Goal: Task Accomplishment & Management: Use online tool/utility

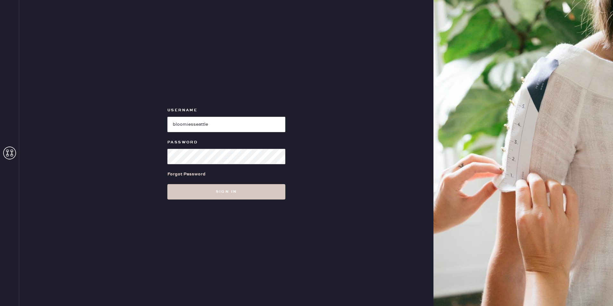
type input "bloomiesseattle"
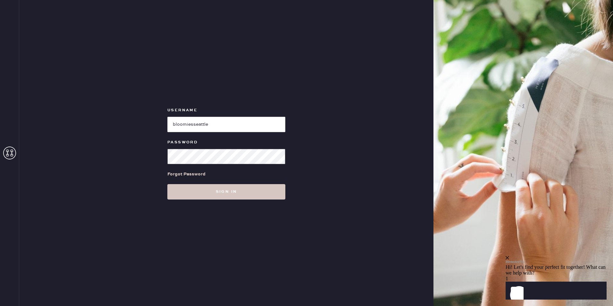
click at [167, 184] on button "Sign in" at bounding box center [226, 191] width 118 height 15
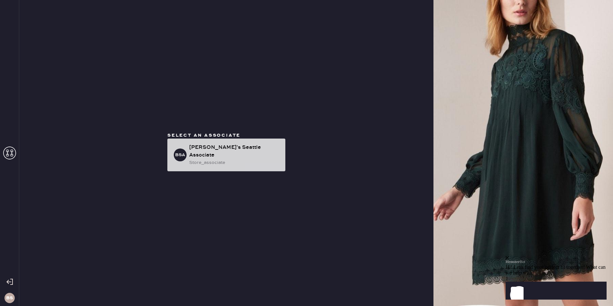
click at [260, 159] on div "store_associate" at bounding box center [234, 162] width 91 height 7
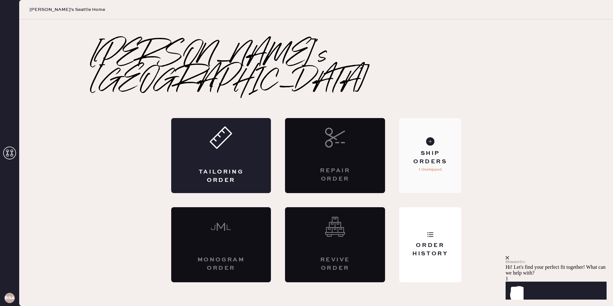
click at [412, 149] on div "Ship Orders" at bounding box center [430, 157] width 52 height 16
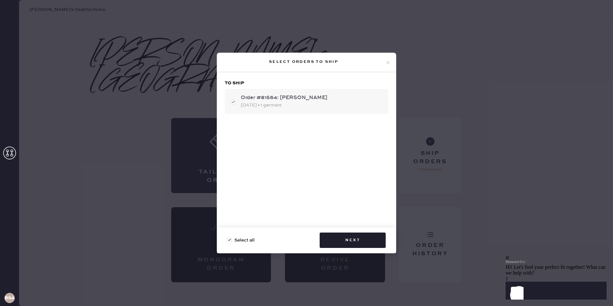
click at [293, 98] on div "Order #81564: [PERSON_NAME]" at bounding box center [312, 98] width 142 height 8
checkbox input "false"
click at [294, 100] on div "Order #81564: [PERSON_NAME]" at bounding box center [312, 98] width 142 height 8
checkbox input "true"
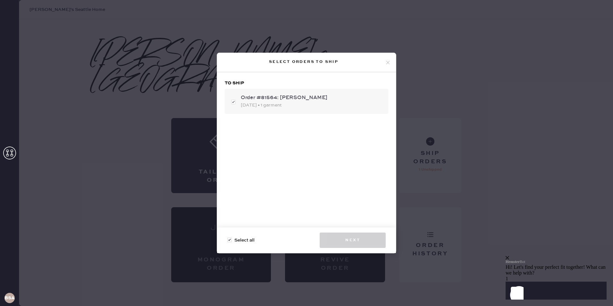
checkbox input "true"
click at [344, 240] on button "Next" at bounding box center [353, 239] width 66 height 15
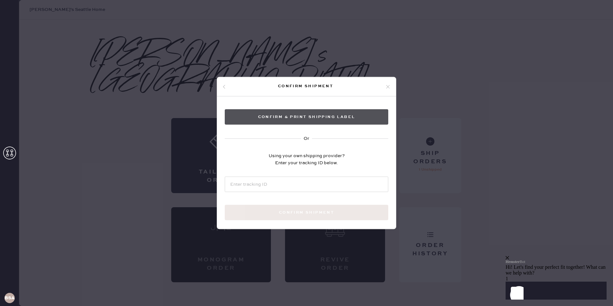
click at [311, 114] on button "Confirm & Print shipping label" at bounding box center [307, 116] width 164 height 15
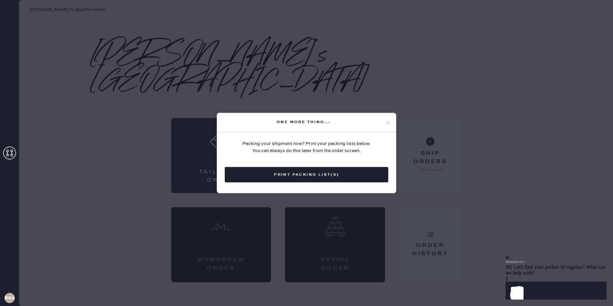
click at [357, 173] on button "Print Packing List(s)" at bounding box center [307, 174] width 164 height 15
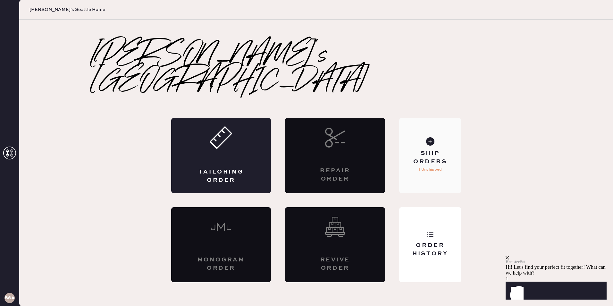
click at [433, 137] on icon at bounding box center [430, 141] width 8 height 8
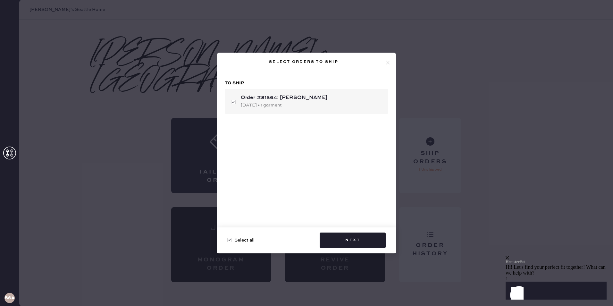
click at [388, 62] on icon at bounding box center [388, 63] width 6 height 6
